Goal: Book appointment/travel/reservation

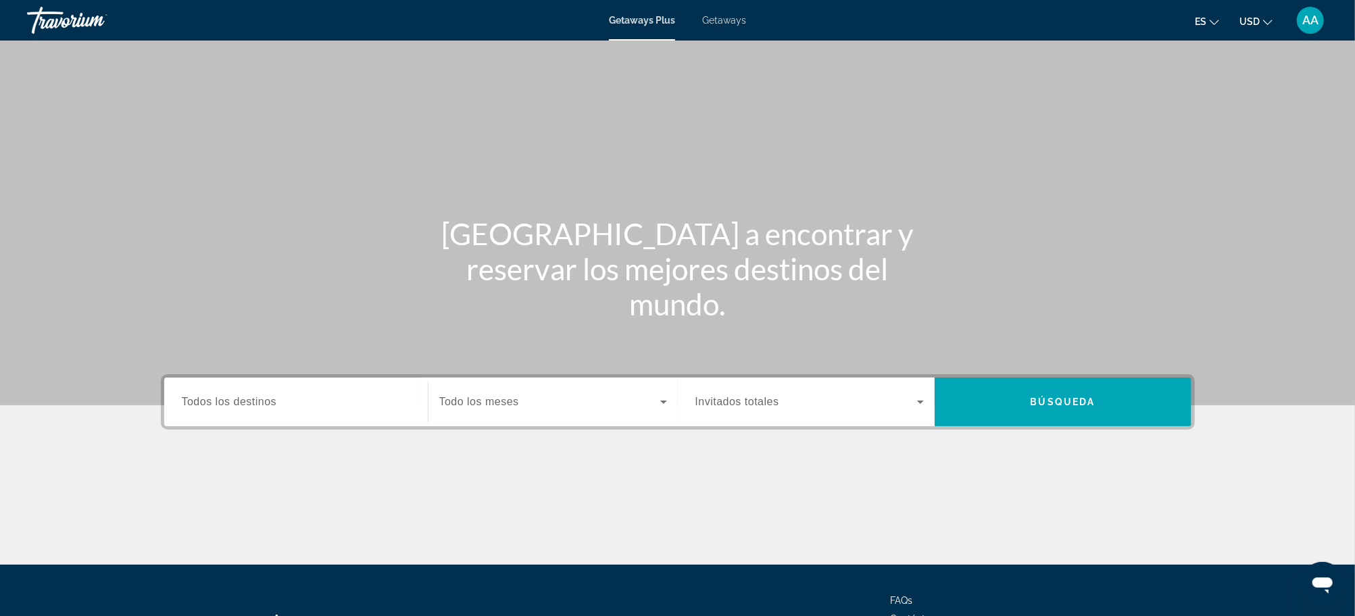
click at [208, 396] on span "Todos los destinos" at bounding box center [229, 401] width 95 height 11
click at [208, 395] on input "Destination Todos los destinos" at bounding box center [296, 403] width 228 height 16
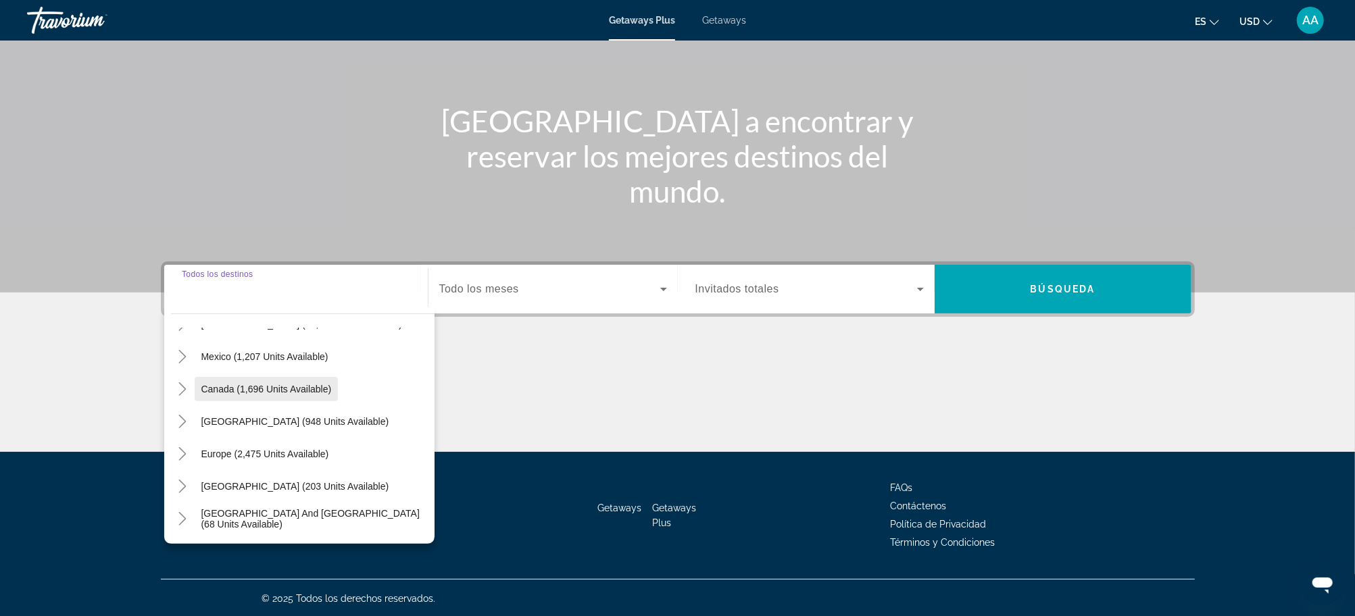
scroll to position [149, 0]
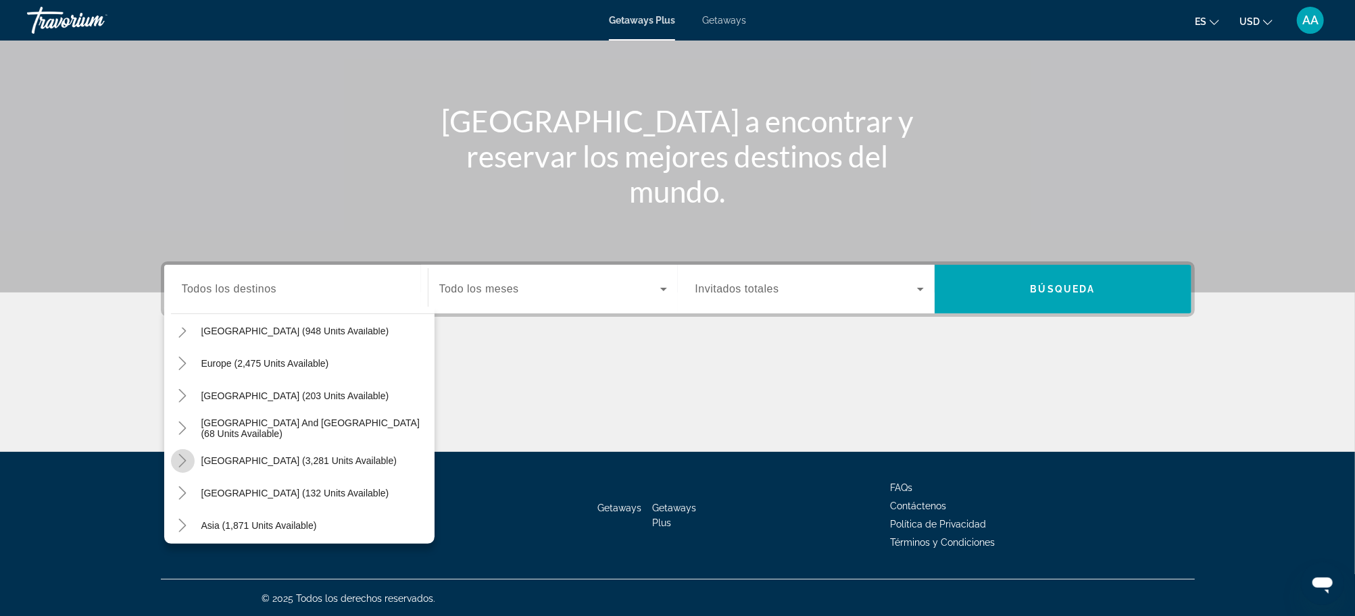
click at [191, 463] on mat-icon "Toggle South America (3,281 units available)" at bounding box center [183, 461] width 24 height 24
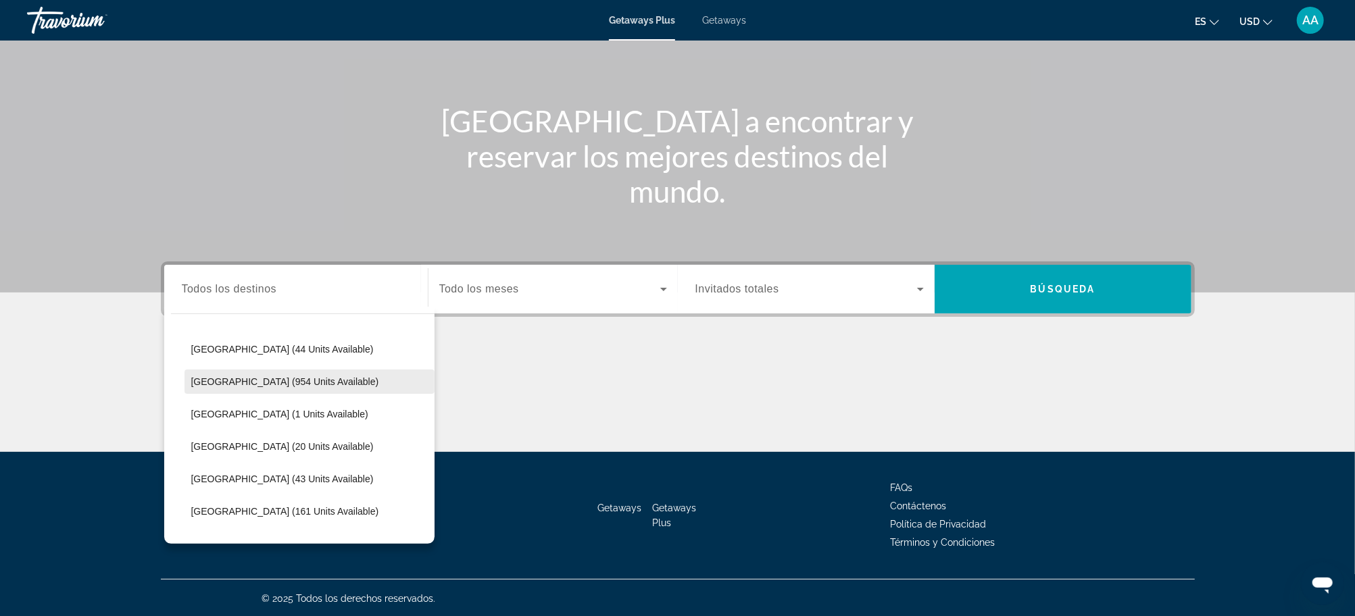
scroll to position [416, 0]
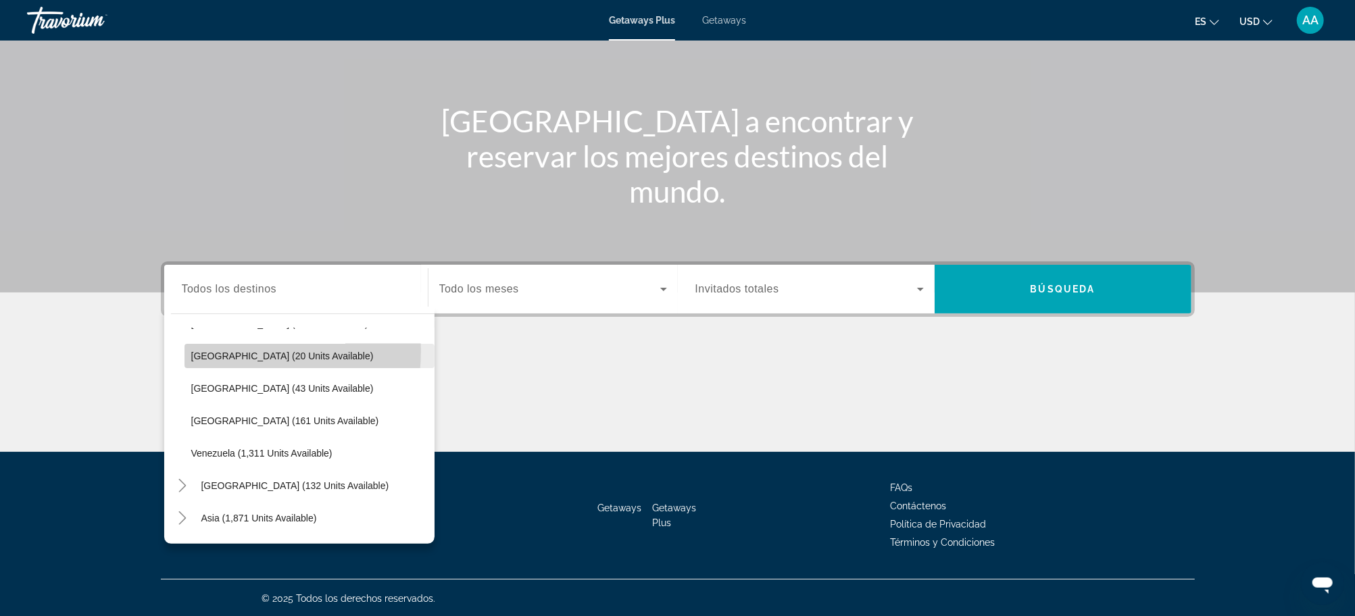
click at [211, 351] on span "[GEOGRAPHIC_DATA] (20 units available)" at bounding box center [282, 356] width 182 height 11
type input "**********"
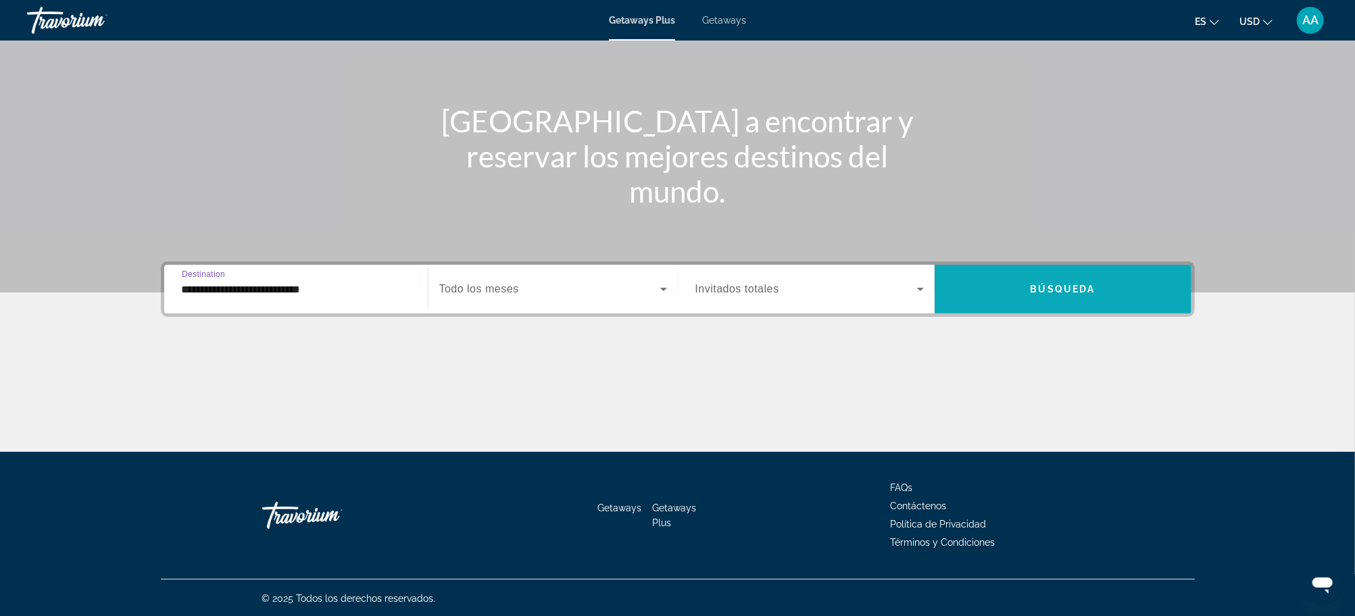
click at [1147, 300] on span "Search widget" at bounding box center [1063, 289] width 257 height 32
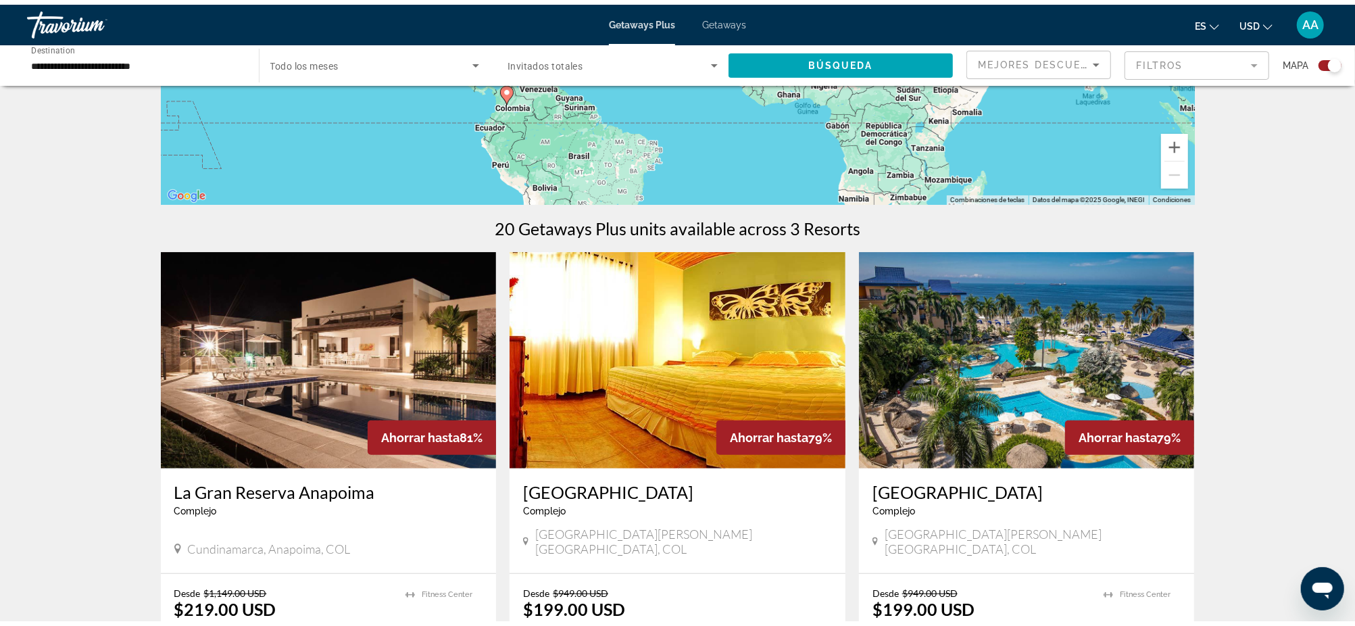
scroll to position [450, 0]
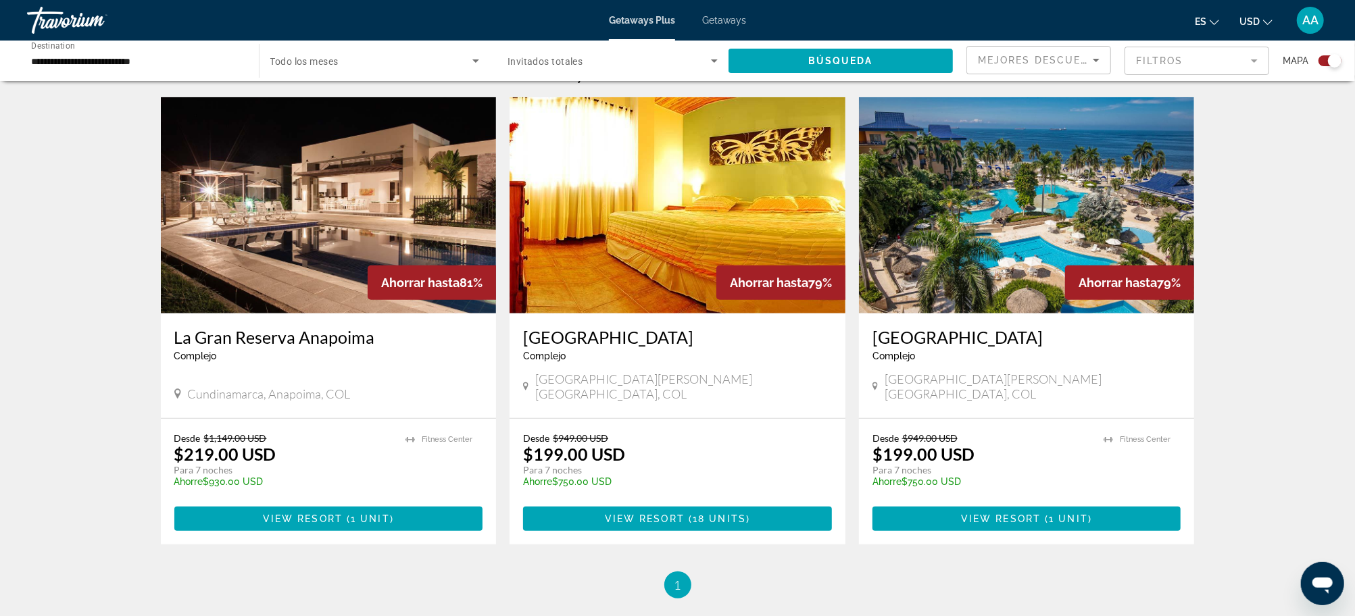
click at [1288, 405] on div "← Mover a la izquierda → Mover a la derecha ↑ Mover hacia arriba ↓ Mover hacia …" at bounding box center [677, 122] width 1355 height 954
